Goal: Task Accomplishment & Management: Manage account settings

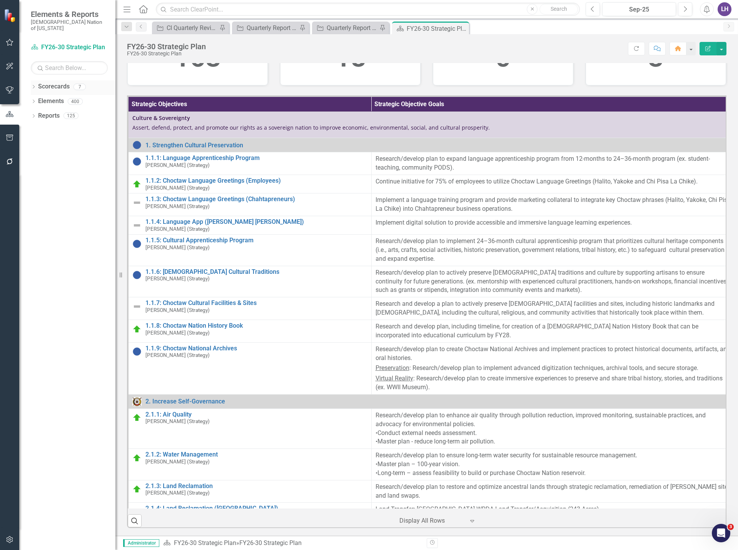
scroll to position [77, 0]
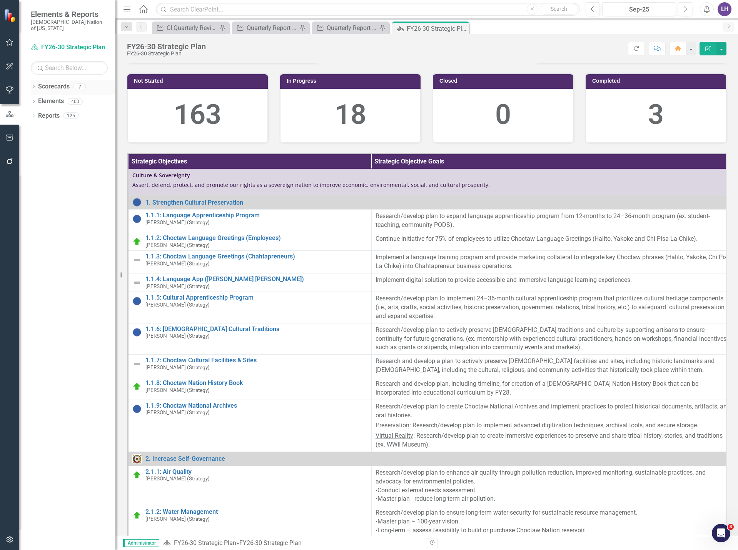
click at [53, 82] on link "Scorecards" at bounding box center [54, 86] width 32 height 9
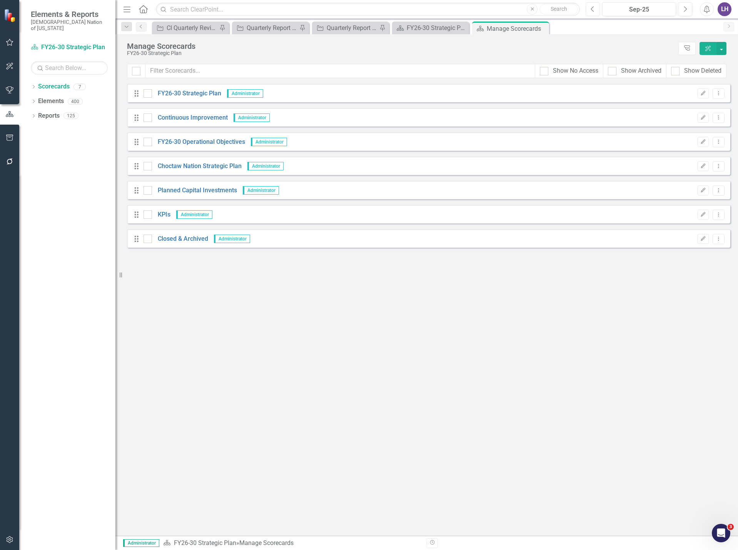
click at [590, 10] on icon "Previous" at bounding box center [592, 9] width 4 height 7
click at [721, 95] on icon "Dropdown Menu" at bounding box center [718, 93] width 7 height 5
click at [693, 135] on link "Copy Forward Copy Forward Scorecard" at bounding box center [681, 135] width 85 height 14
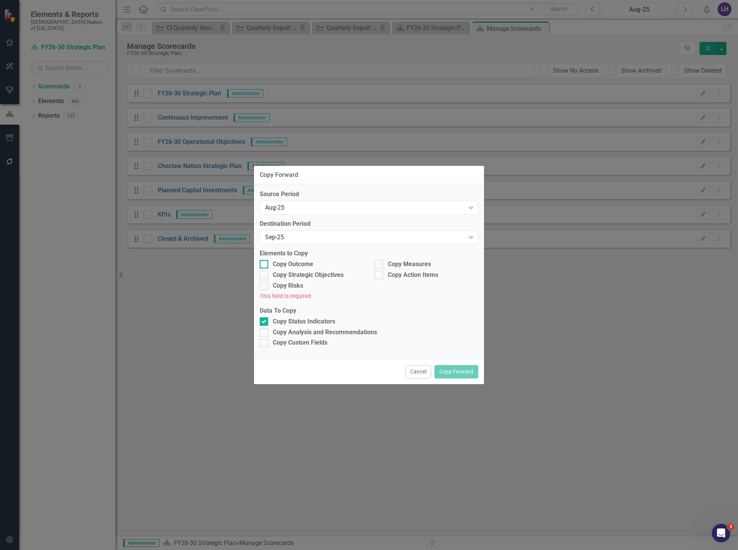
click at [262, 263] on input "Copy Outcome" at bounding box center [262, 262] width 5 height 5
checkbox input "true"
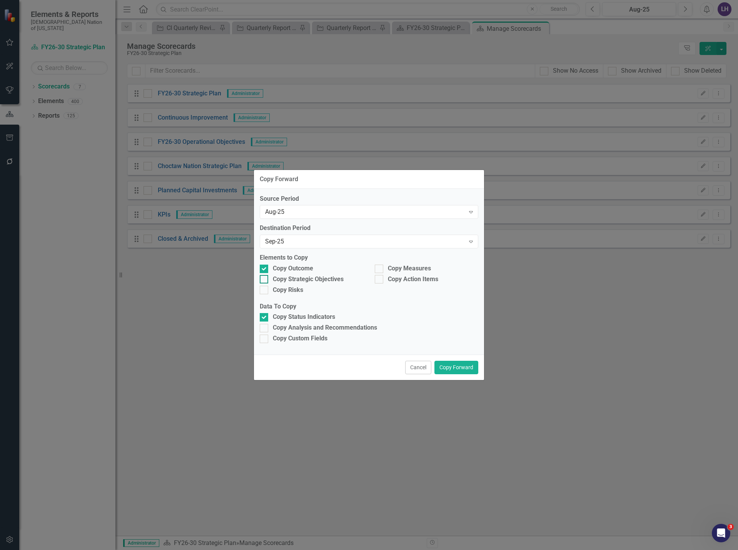
click at [263, 280] on input "Copy Strategic Objectives" at bounding box center [262, 277] width 5 height 5
checkbox input "true"
click at [374, 270] on div "Copy Measures" at bounding box center [426, 269] width 115 height 11
click at [379, 269] on input "Copy Measures" at bounding box center [377, 267] width 5 height 5
checkbox input "true"
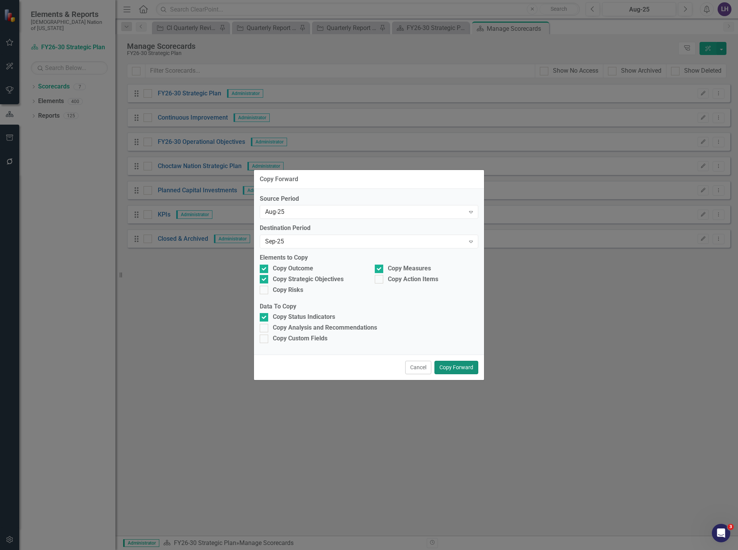
click at [451, 370] on button "Copy Forward" at bounding box center [456, 367] width 44 height 13
